Goal: Task Accomplishment & Management: Complete application form

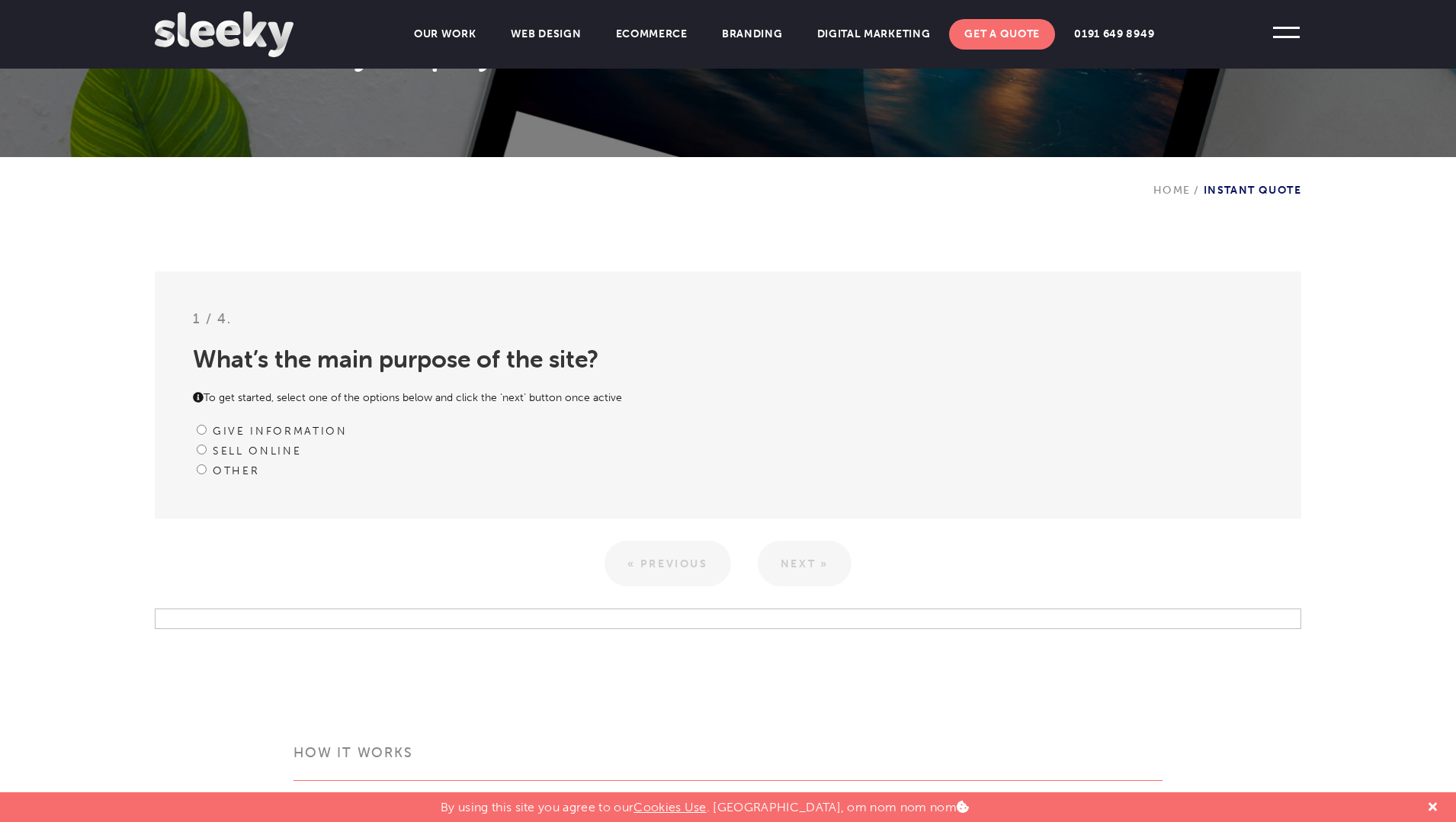
scroll to position [288, 0]
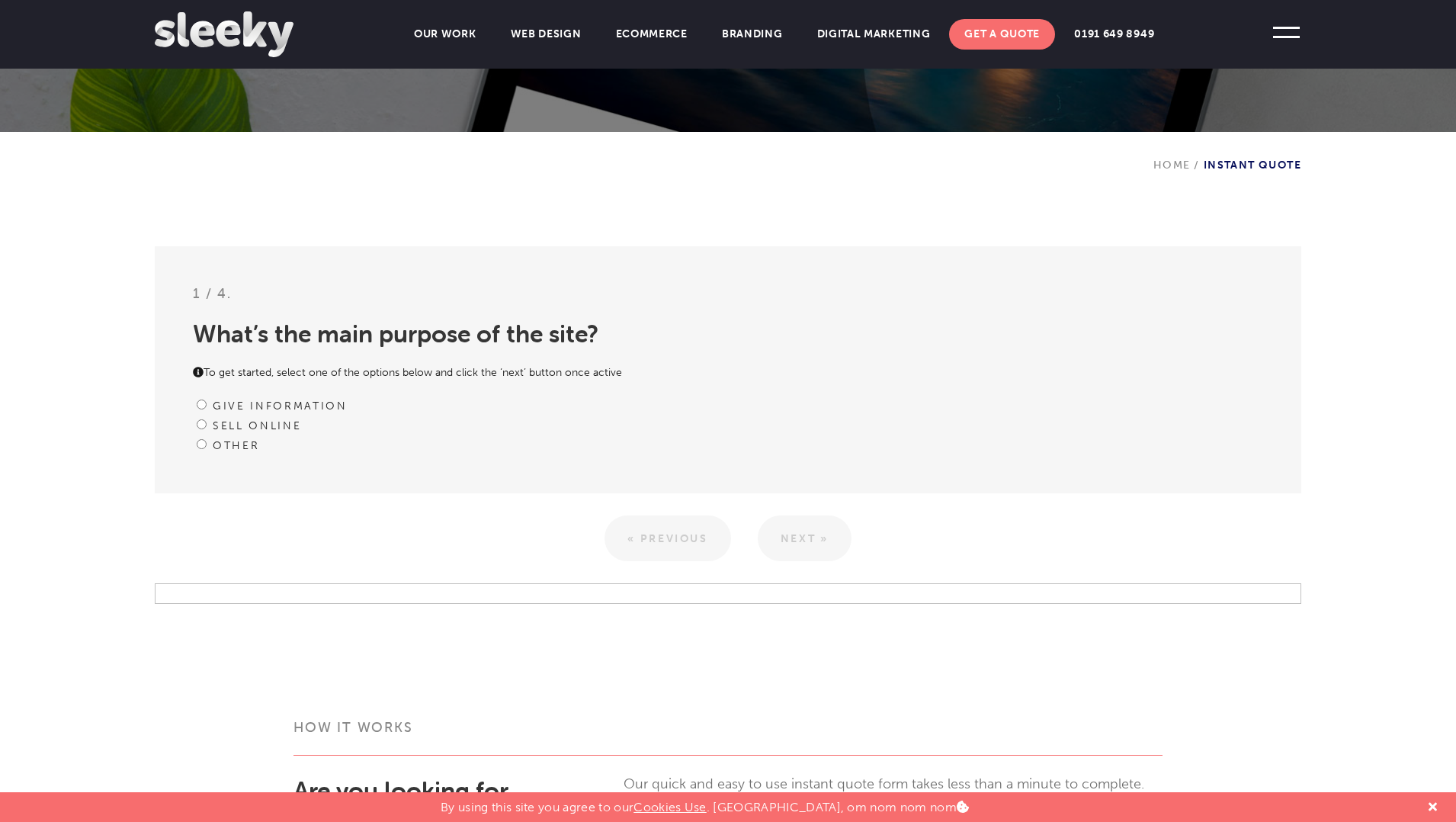
click at [255, 403] on label "Give information" at bounding box center [280, 406] width 135 height 13
click at [207, 403] on input "Give information" at bounding box center [201, 404] width 10 height 10
radio input "true"
click at [799, 525] on link "Next »" at bounding box center [804, 538] width 94 height 46
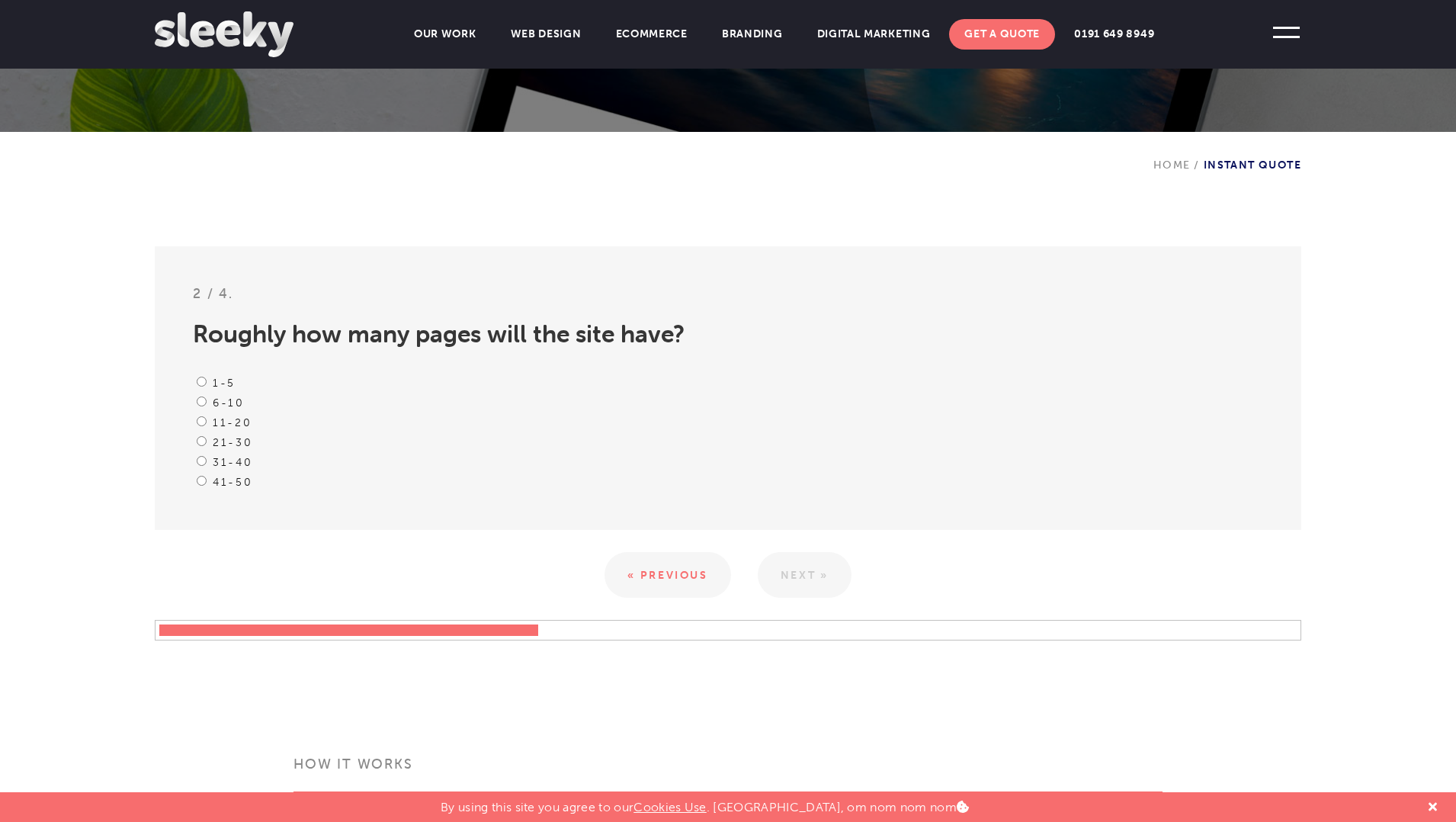
click at [217, 402] on label "6-10" at bounding box center [228, 403] width 32 height 13
click at [207, 402] on input "6-10" at bounding box center [201, 402] width 10 height 10
radio input "true"
click at [802, 580] on link "Next »" at bounding box center [804, 575] width 94 height 46
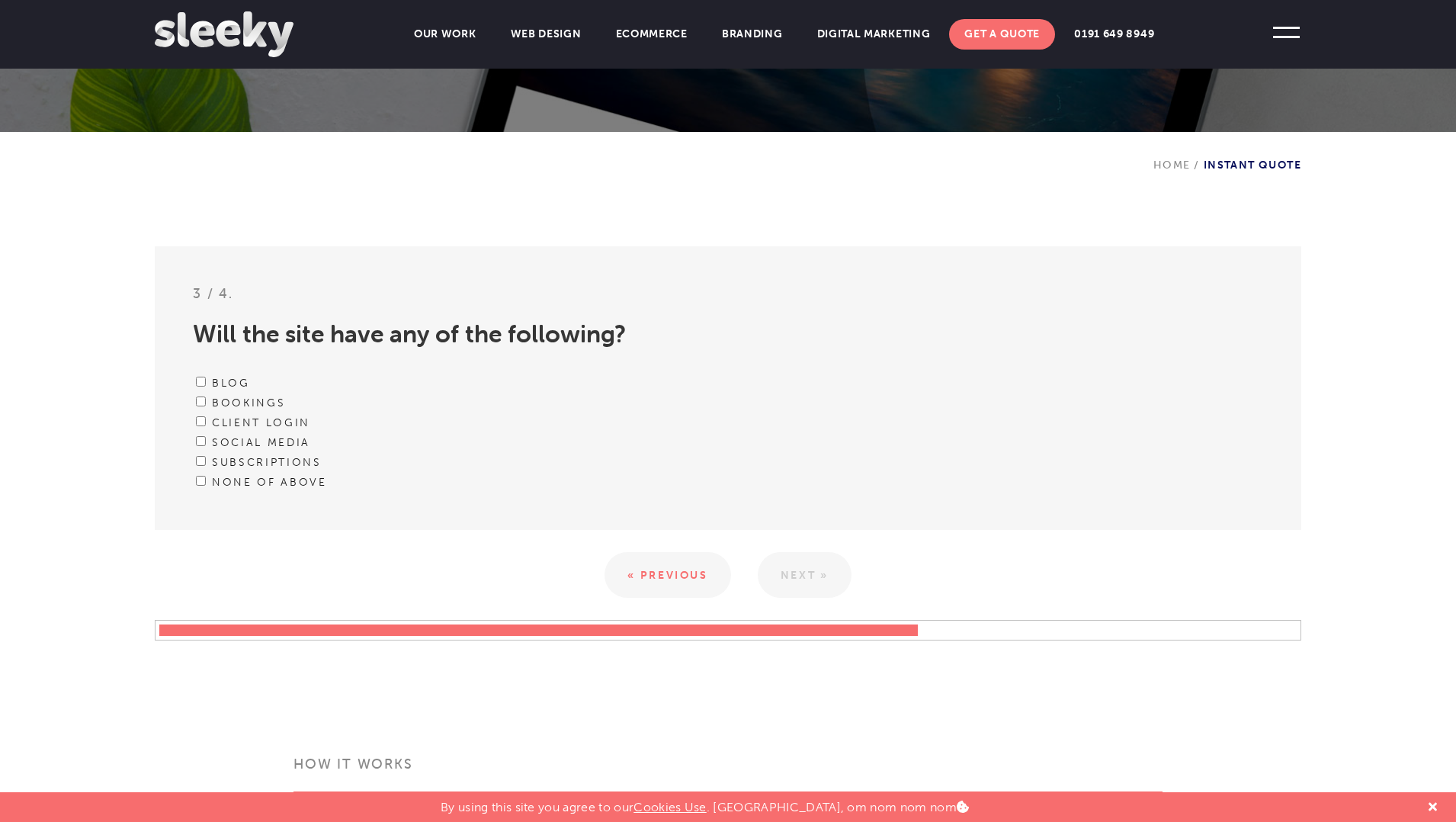
click at [202, 380] on input "Blog" at bounding box center [201, 381] width 10 height 10
checkbox input "true"
click at [200, 404] on input "Bookings" at bounding box center [201, 402] width 10 height 10
checkbox input "true"
click at [204, 426] on div "Client Login" at bounding box center [728, 422] width 1070 height 20
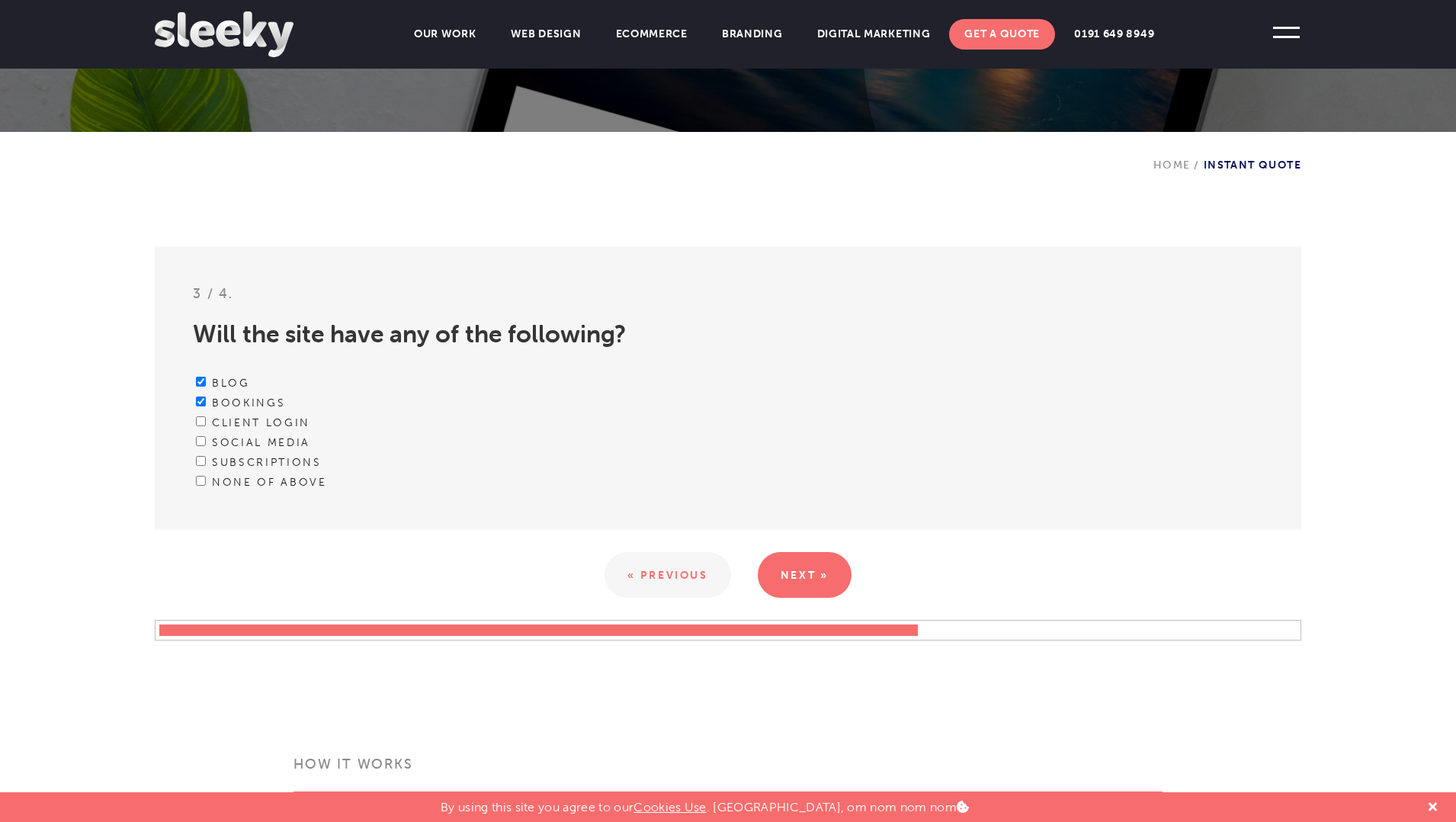
click at [200, 445] on input "Social media" at bounding box center [201, 441] width 10 height 10
checkbox input "true"
click at [200, 459] on input "Subscriptions" at bounding box center [201, 461] width 10 height 10
checkbox input "true"
click at [816, 590] on link "Next »" at bounding box center [804, 575] width 94 height 46
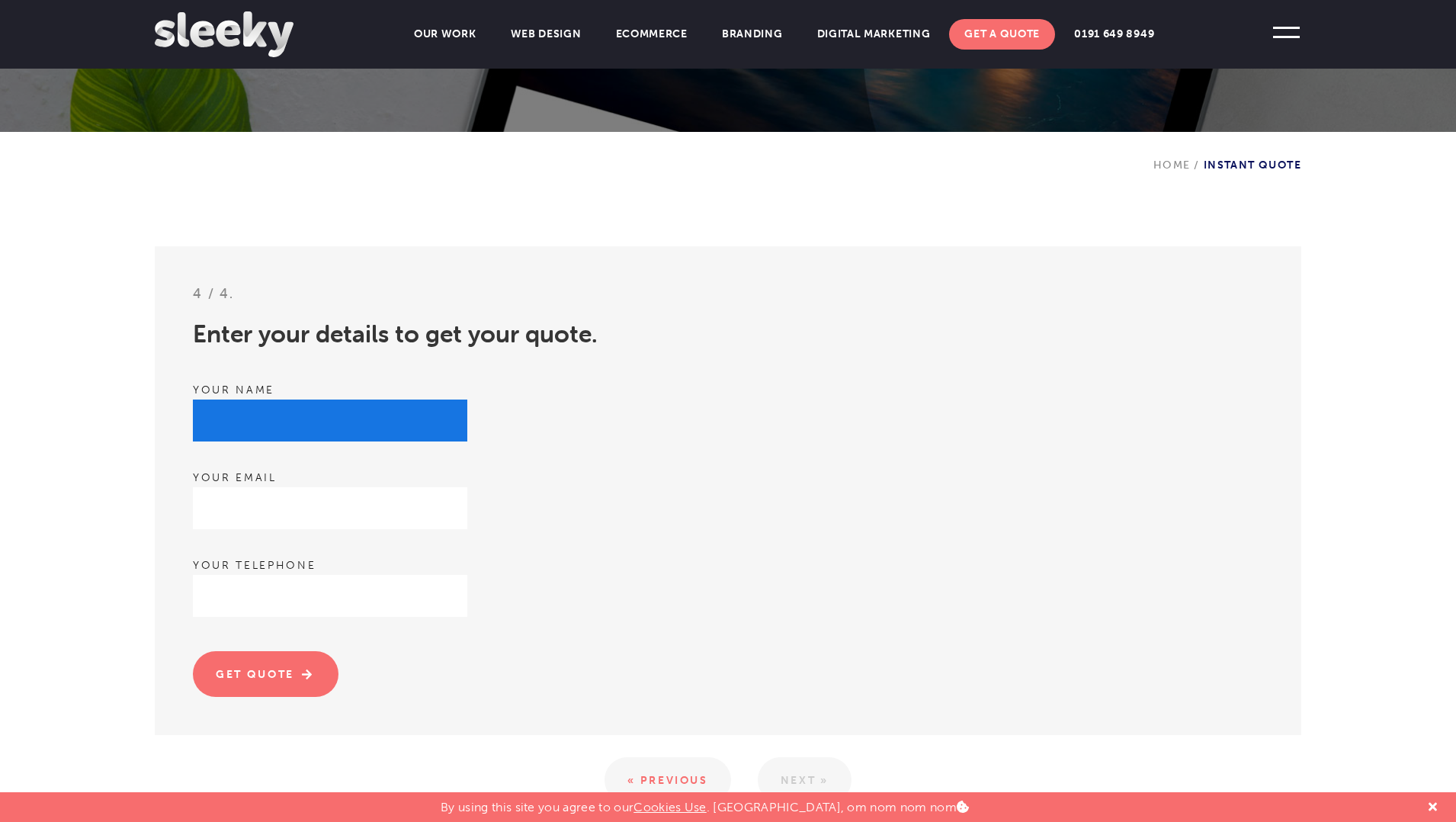
click at [271, 415] on input "text" at bounding box center [330, 420] width 274 height 42
type input "[PERSON_NAME]"
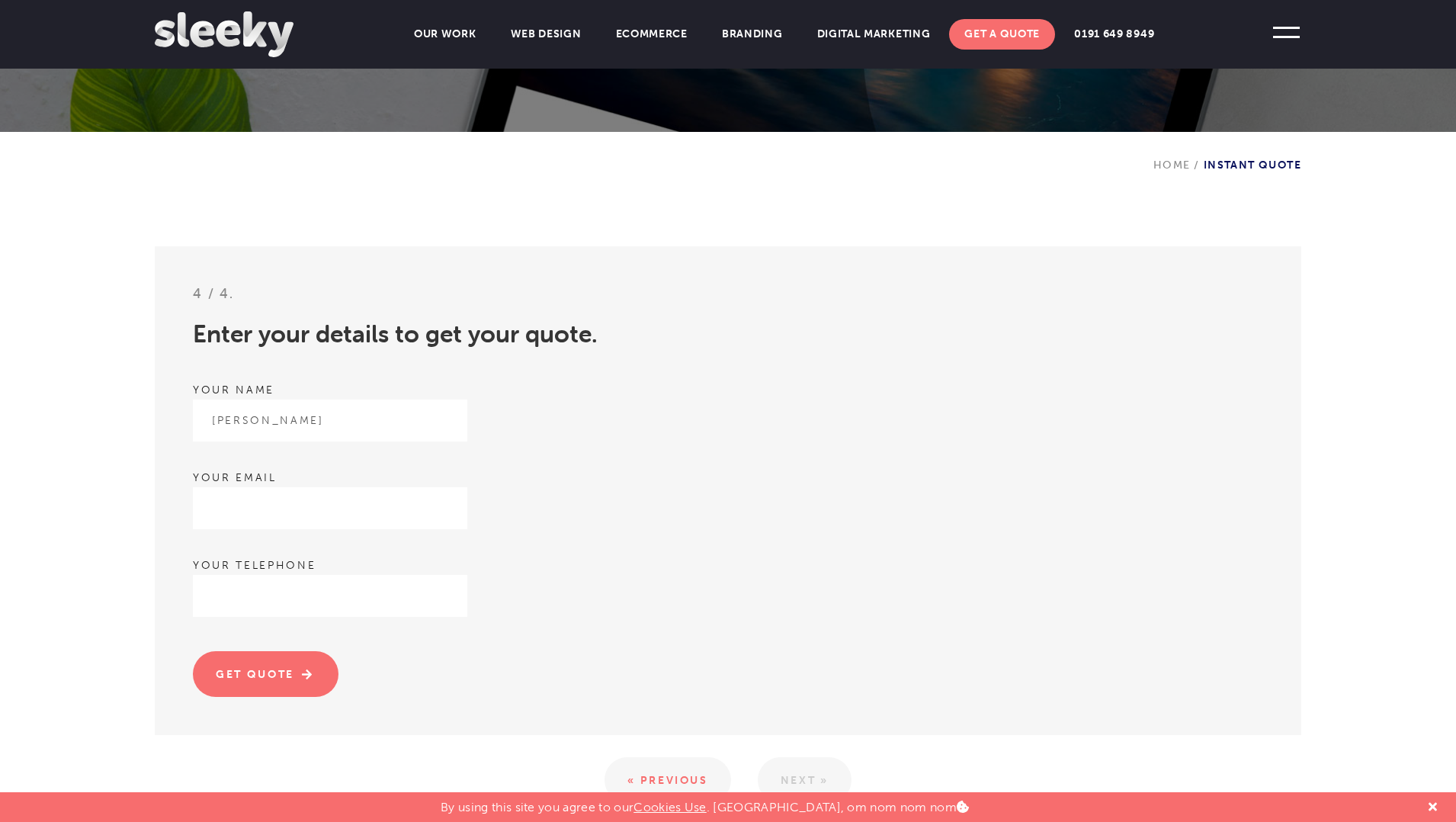
type input "07521359590"
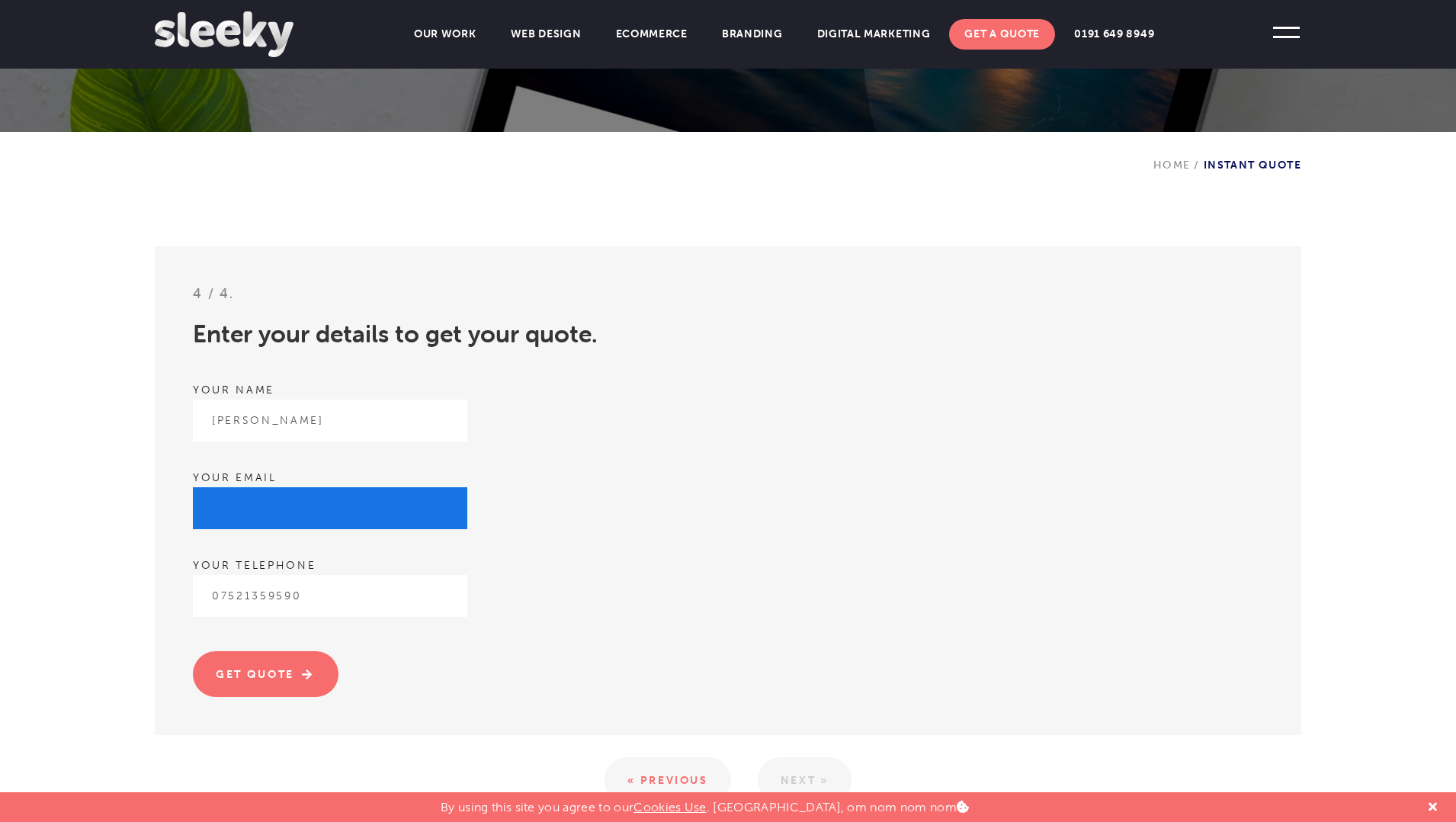
click at [303, 515] on input "email" at bounding box center [330, 508] width 274 height 42
type input "[EMAIL_ADDRESS][DOMAIN_NAME]"
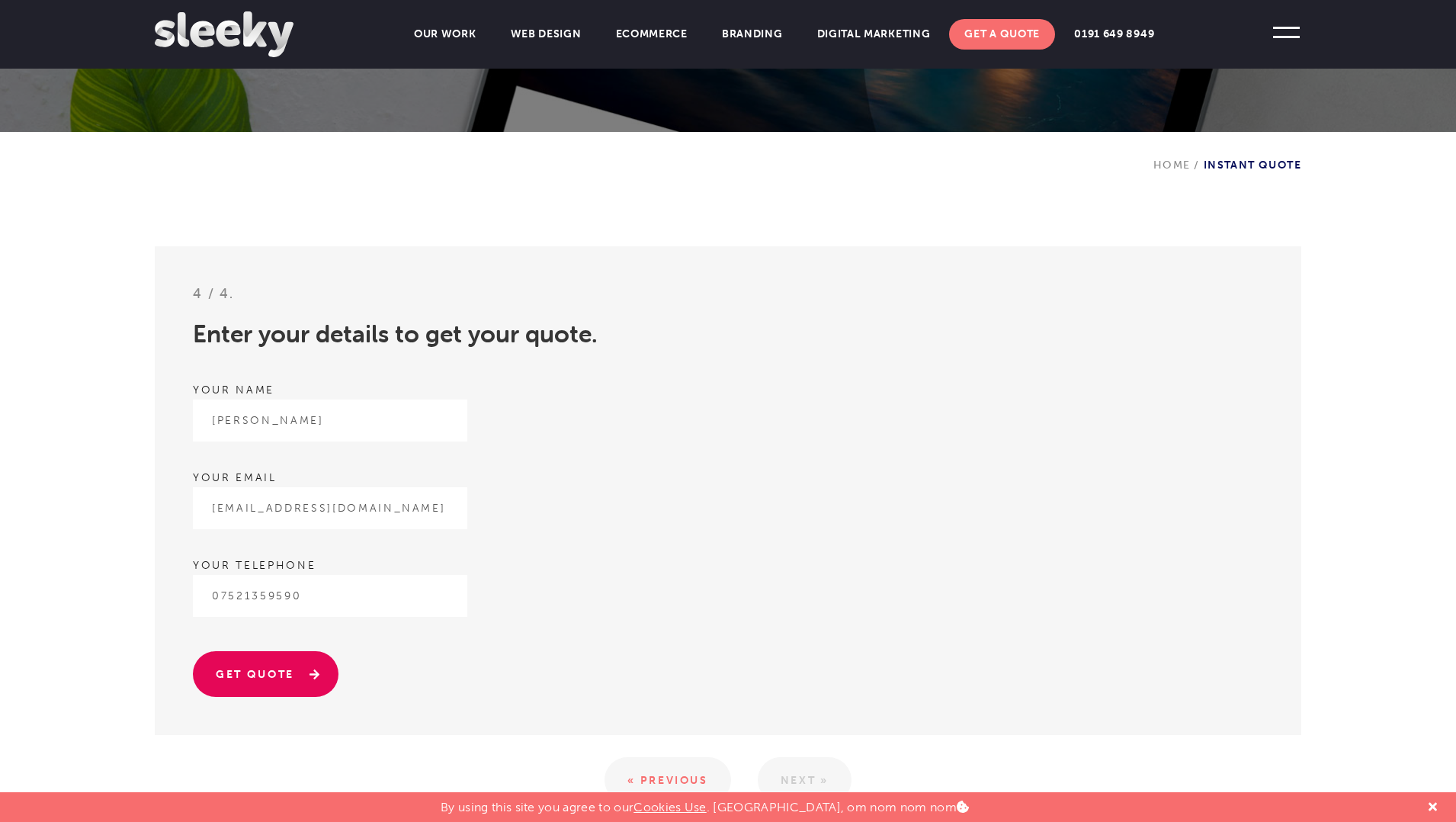
click at [324, 675] on input "Get quote" at bounding box center [265, 674] width 146 height 46
